Goal: Find specific page/section: Find specific page/section

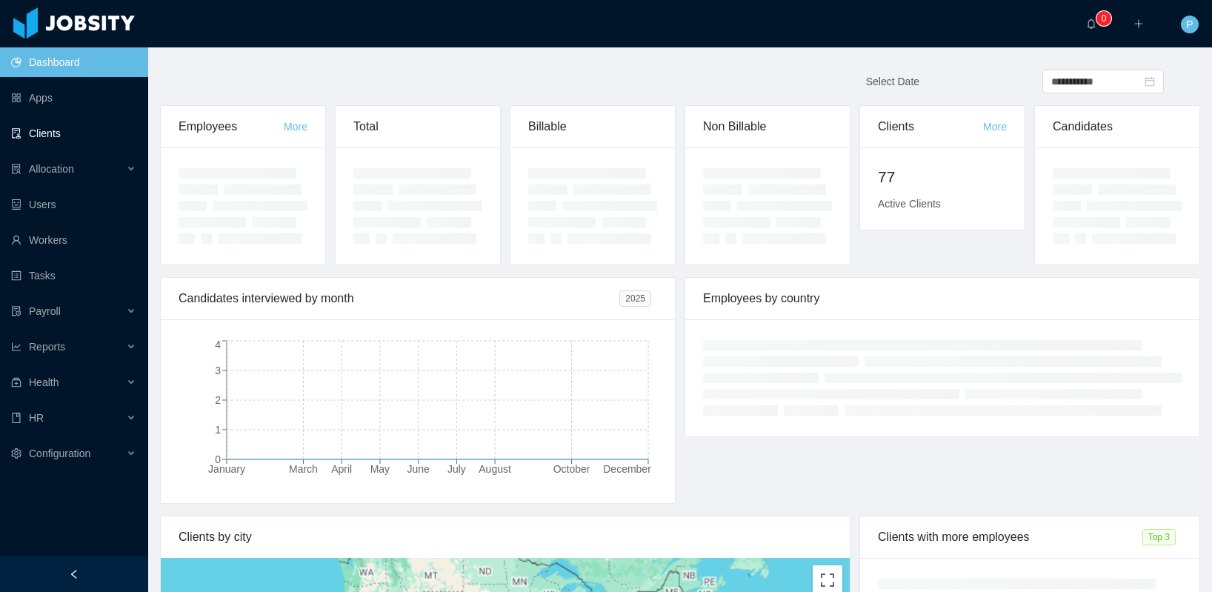
click at [58, 134] on link "Clients" at bounding box center [73, 134] width 125 height 30
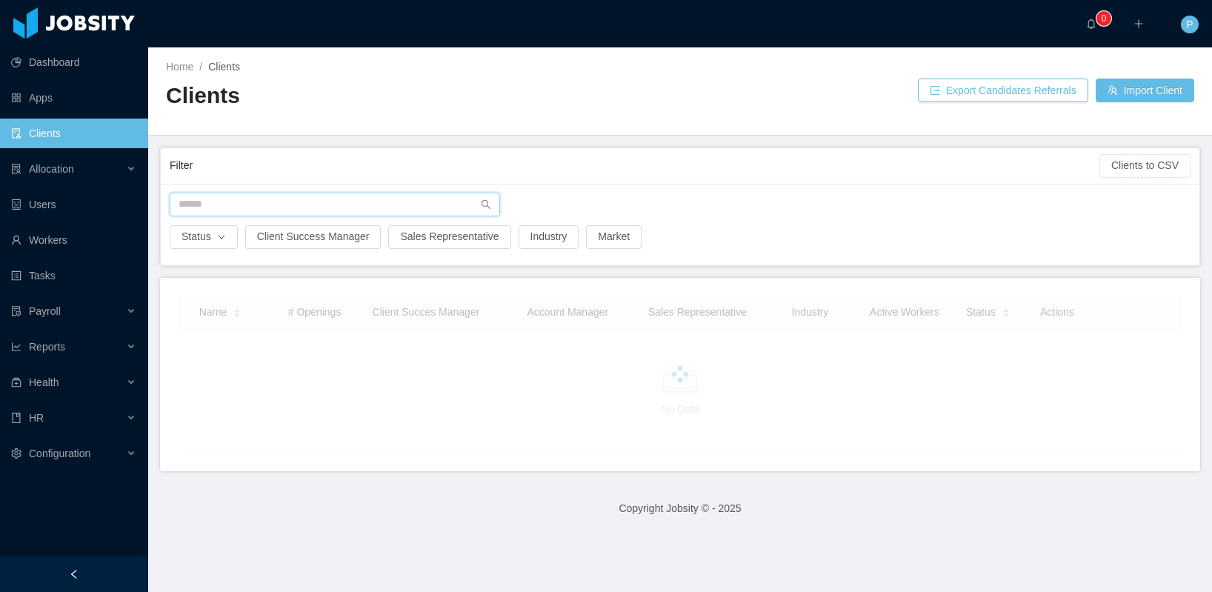
click at [353, 211] on input "text" at bounding box center [335, 205] width 330 height 24
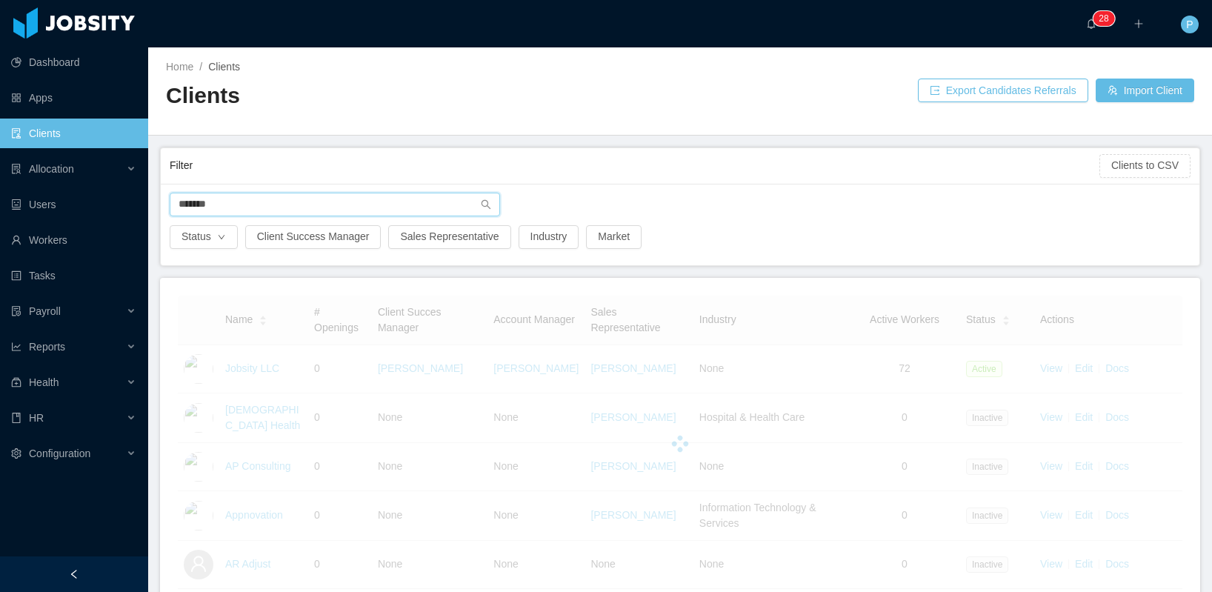
type input "*******"
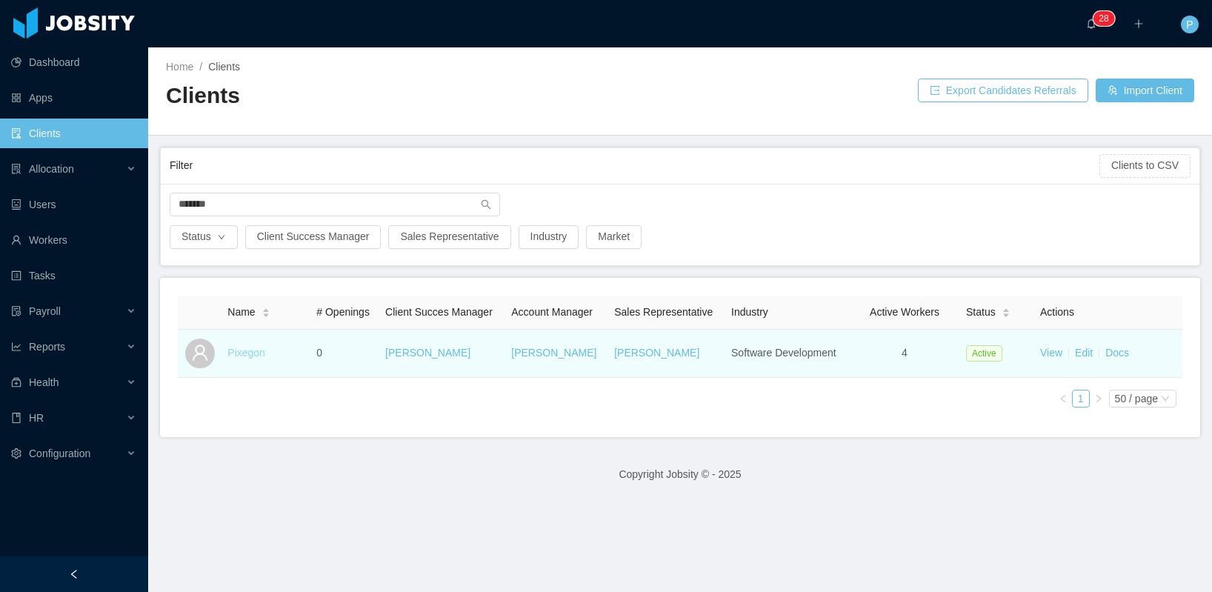
click at [238, 353] on link "Pixegon" at bounding box center [246, 353] width 38 height 12
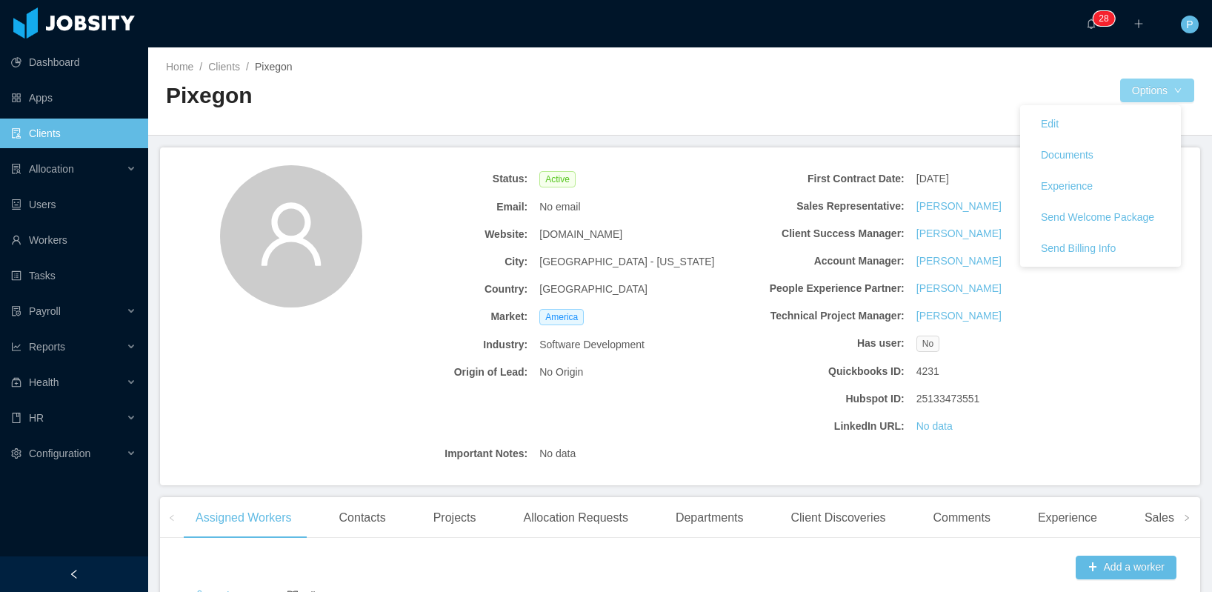
click at [1153, 92] on button "Options" at bounding box center [1157, 91] width 74 height 24
click at [1076, 153] on button "Documents" at bounding box center [1067, 155] width 76 height 24
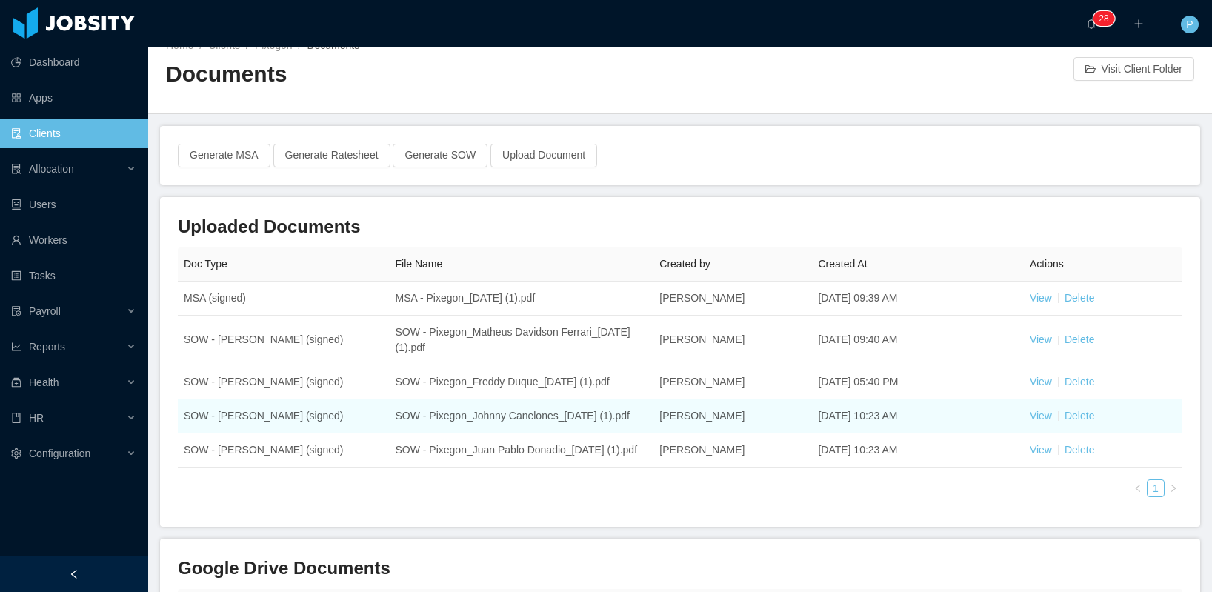
scroll to position [94, 0]
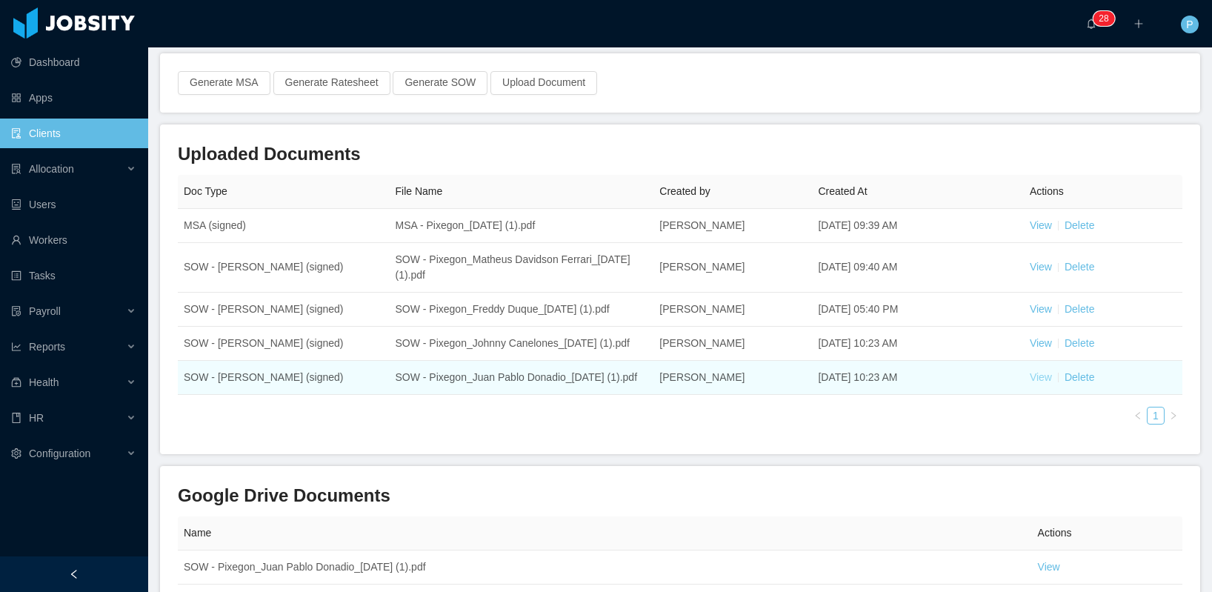
click at [1034, 383] on link "View" at bounding box center [1041, 377] width 22 height 12
